Goal: Task Accomplishment & Management: Use online tool/utility

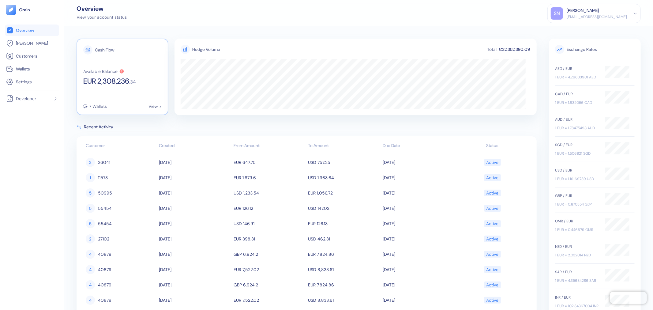
click at [95, 80] on span "EUR 2,308,236" at bounding box center [106, 80] width 46 height 7
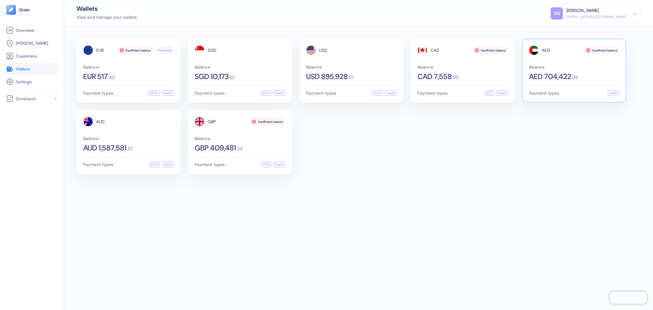
click at [585, 64] on div "AED Insufficient balance Balance AED 704,422 . 69" at bounding box center [574, 62] width 91 height 35
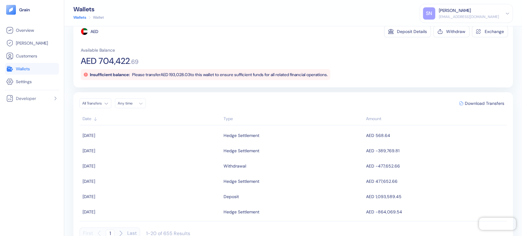
scroll to position [26, 0]
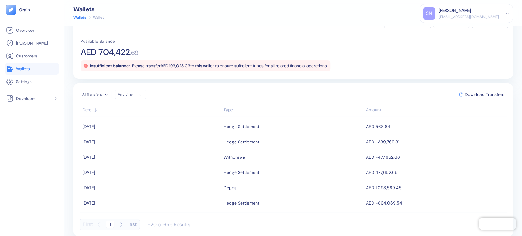
click at [32, 70] on link "Wallets" at bounding box center [32, 68] width 52 height 7
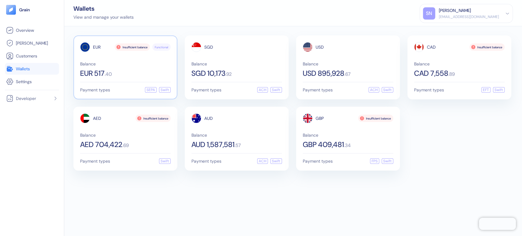
click at [144, 73] on div "EUR 517 . 40" at bounding box center [125, 73] width 91 height 7
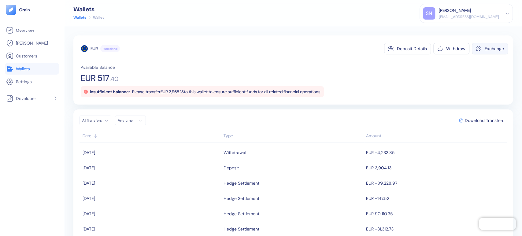
click at [476, 48] on icon "button" at bounding box center [478, 48] width 5 height 5
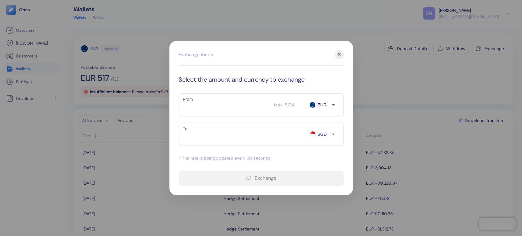
click at [321, 135] on input "SGD" at bounding box center [324, 134] width 16 height 6
click at [325, 166] on li "CAD" at bounding box center [326, 167] width 21 height 11
type input "CAD"
click at [203, 103] on input "From" at bounding box center [227, 104] width 96 height 15
type input "100"
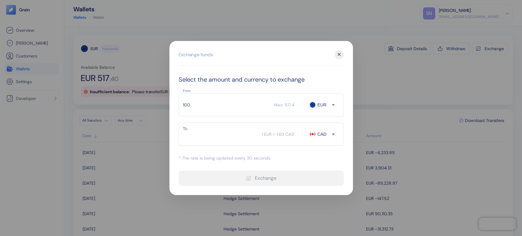
type input "162.98"
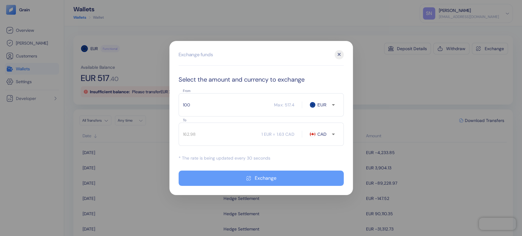
type input "100"
click at [258, 183] on button "Exchange" at bounding box center [261, 178] width 165 height 15
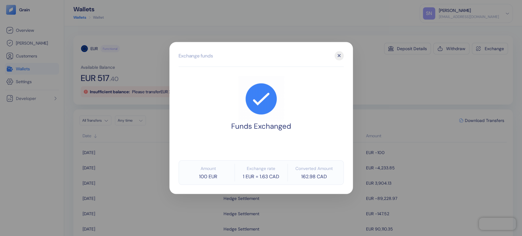
click at [338, 57] on div "✕" at bounding box center [339, 55] width 9 height 9
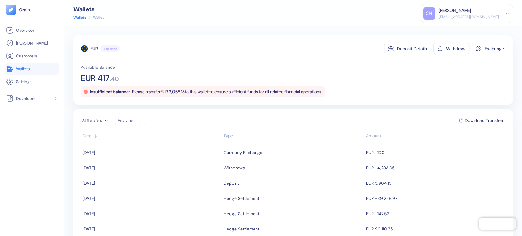
click at [43, 72] on link "Wallets" at bounding box center [32, 68] width 52 height 7
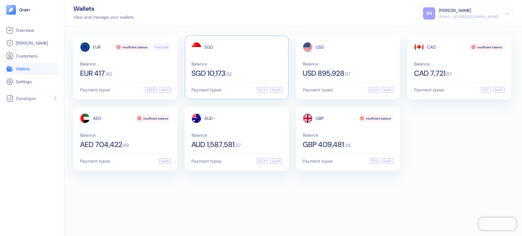
click at [243, 70] on div "SGD 10,173 . 92" at bounding box center [237, 73] width 91 height 7
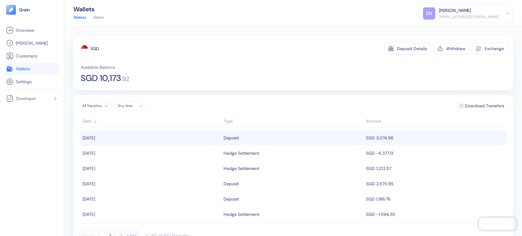
click at [282, 141] on div "Deposit" at bounding box center [294, 138] width 140 height 10
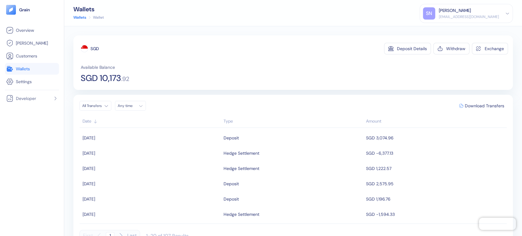
click at [24, 71] on span "Wallets" at bounding box center [23, 69] width 14 height 6
